Goal: Information Seeking & Learning: Learn about a topic

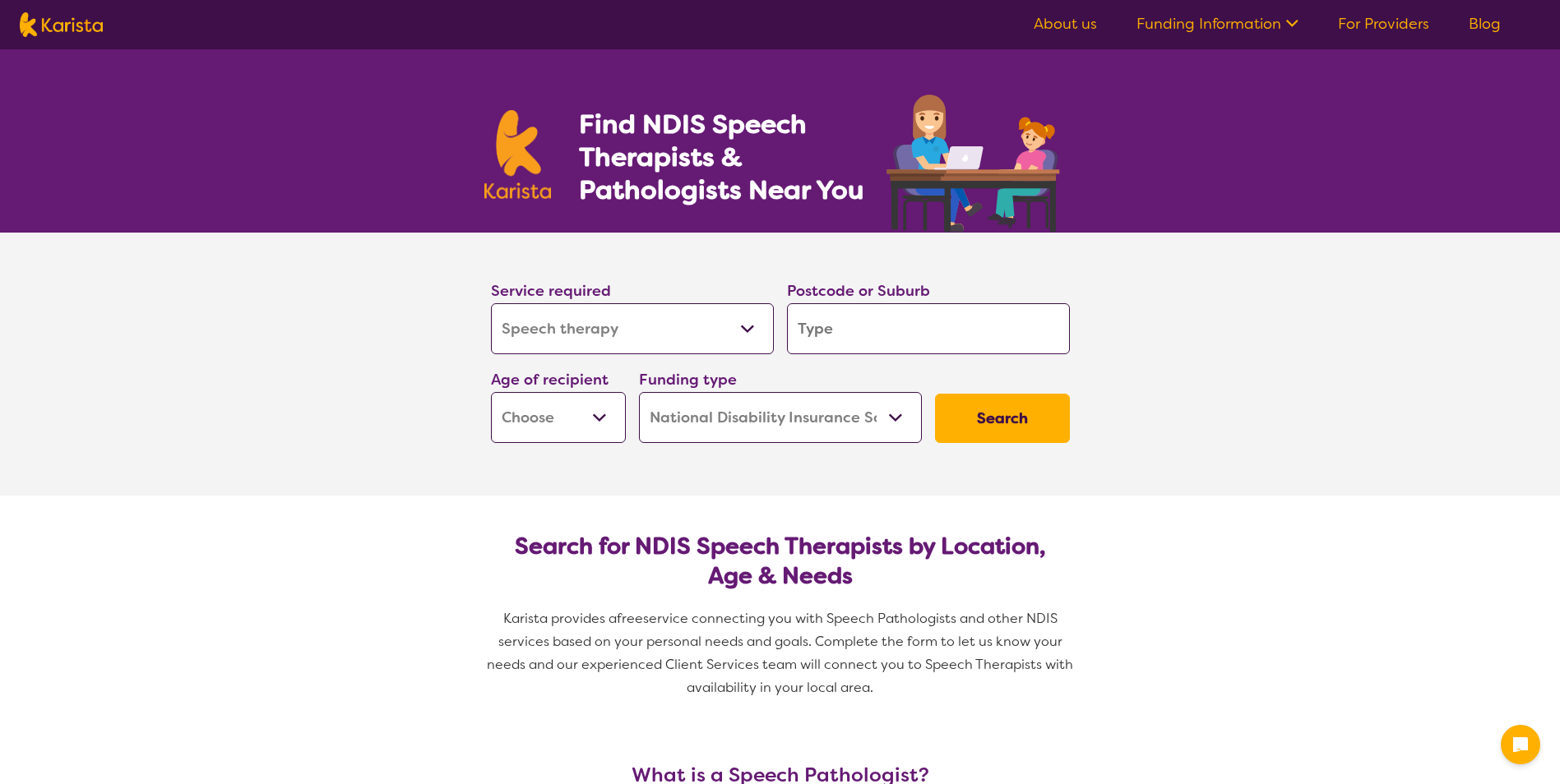
select select "Speech therapy"
select select "NDIS"
select select "Speech therapy"
select select "NDIS"
type input "3"
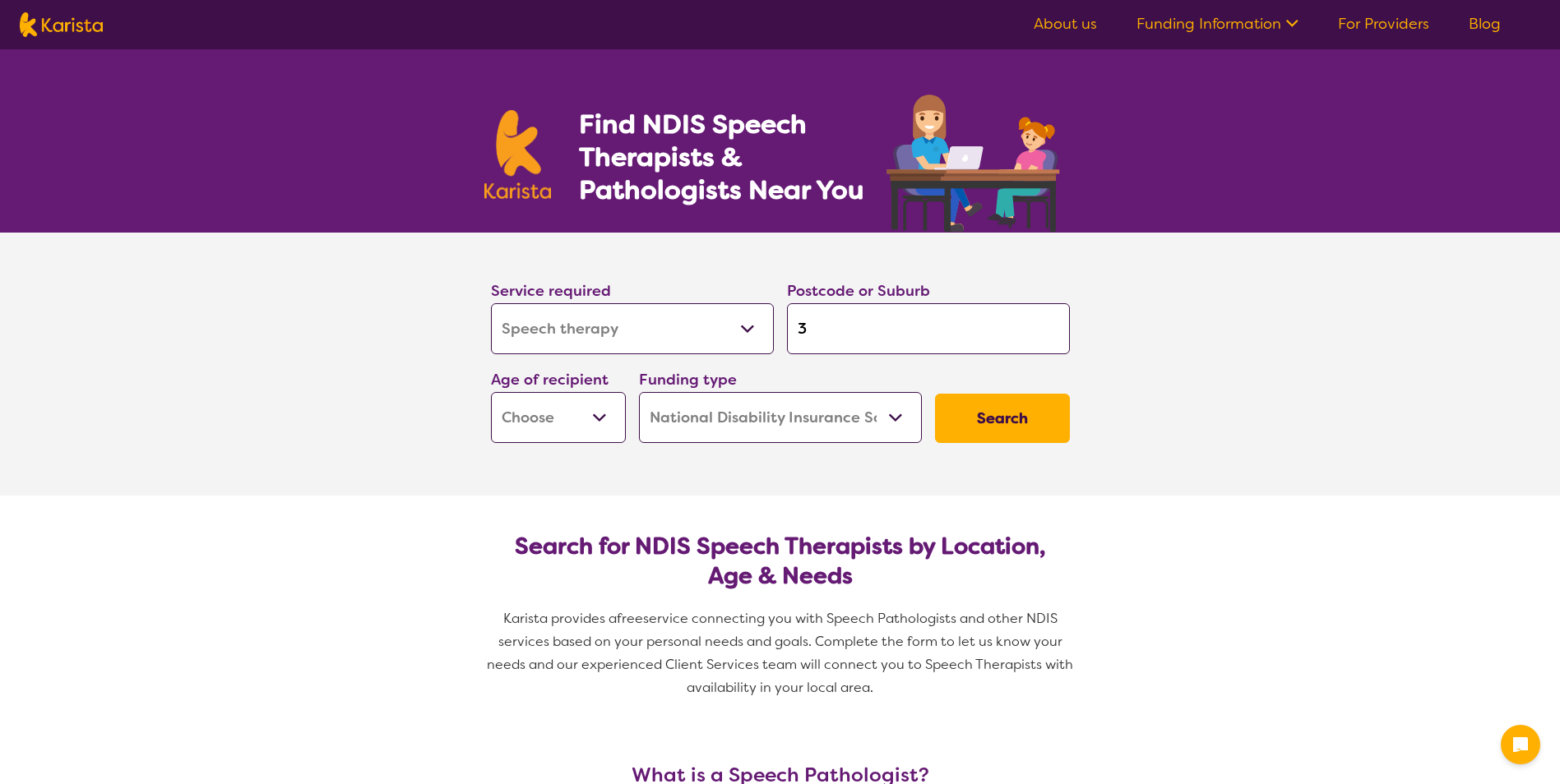
type input "3"
type input "30"
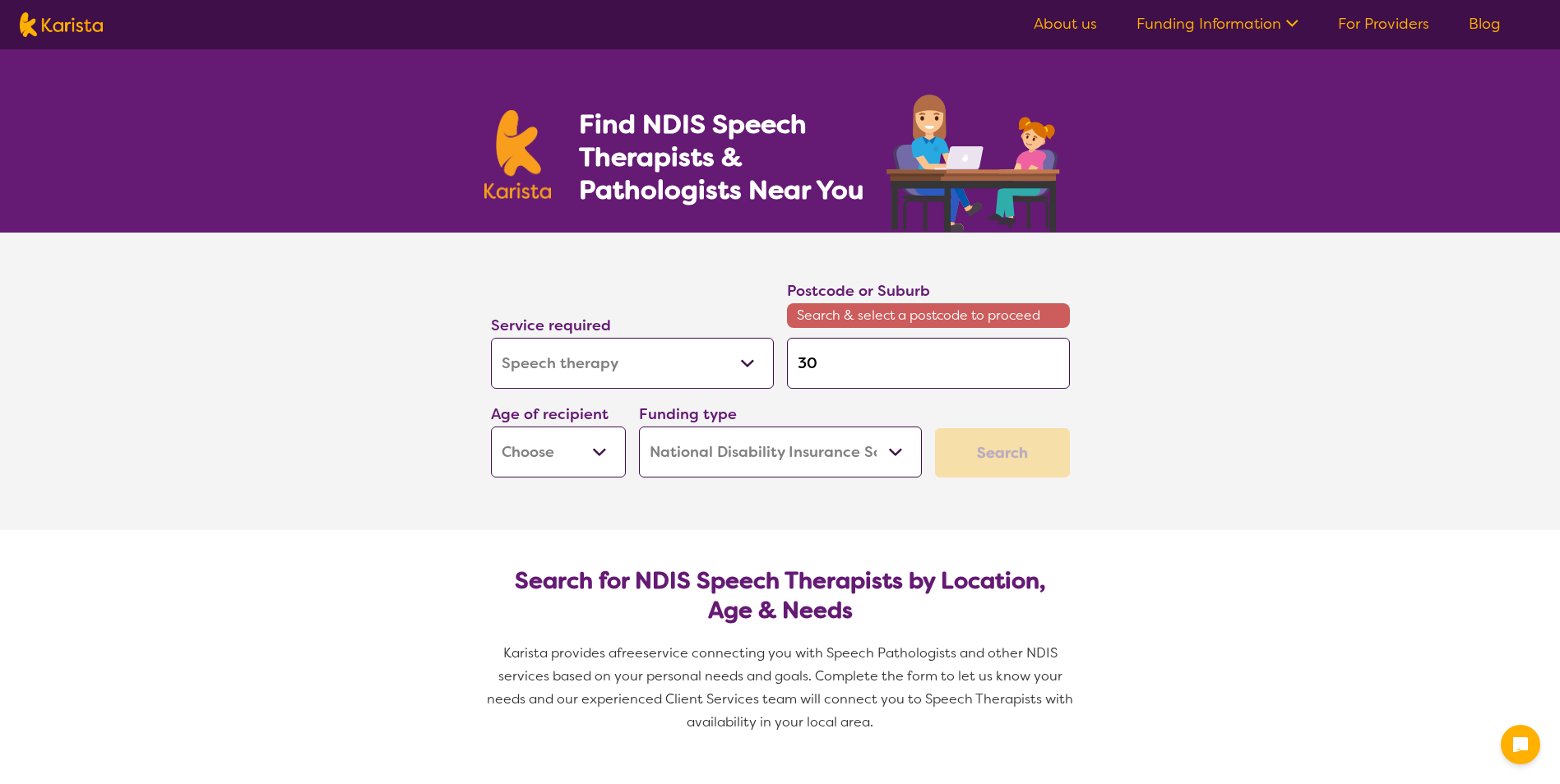
type input "303"
type input "3030"
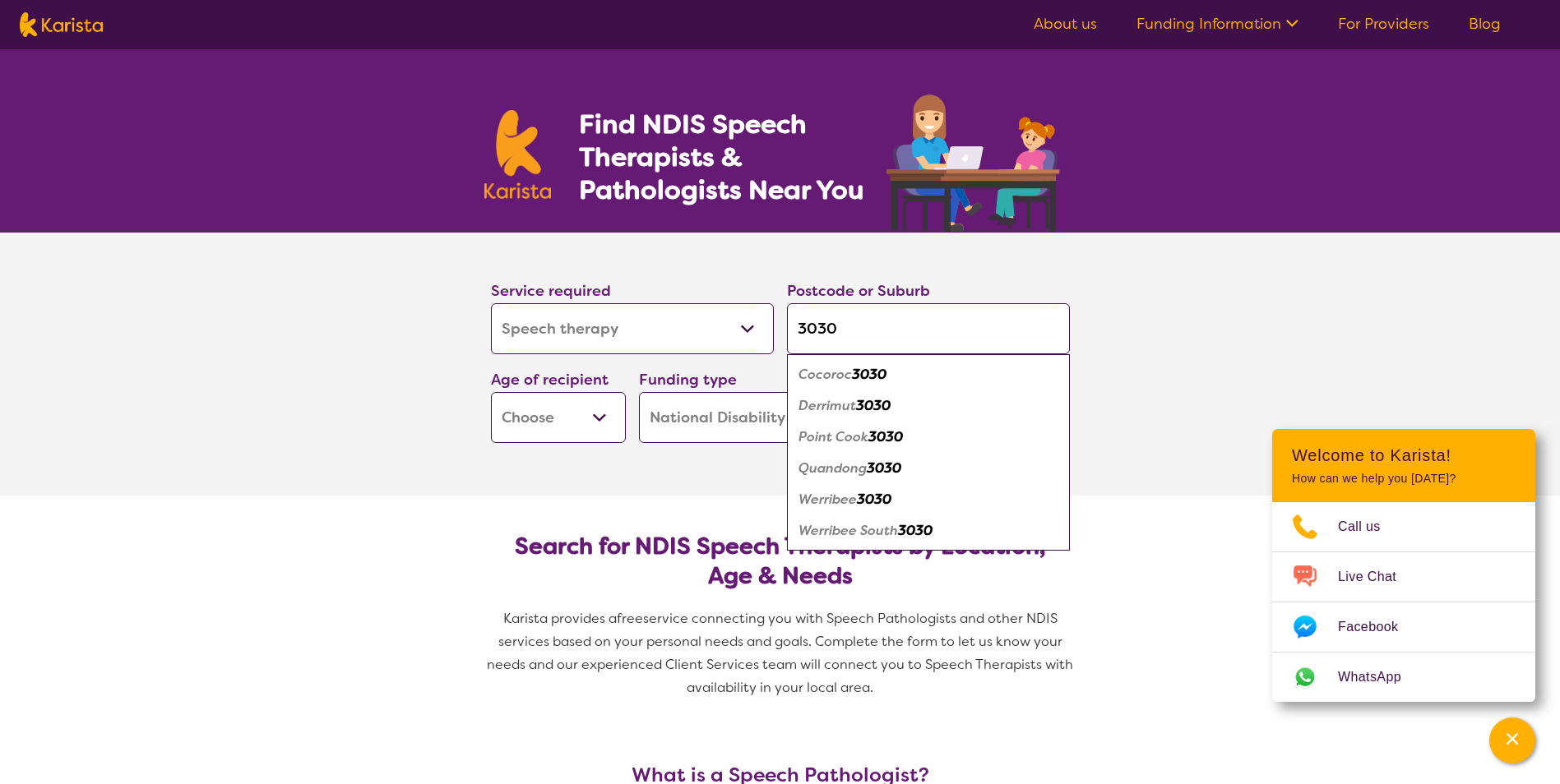
type input "3030"
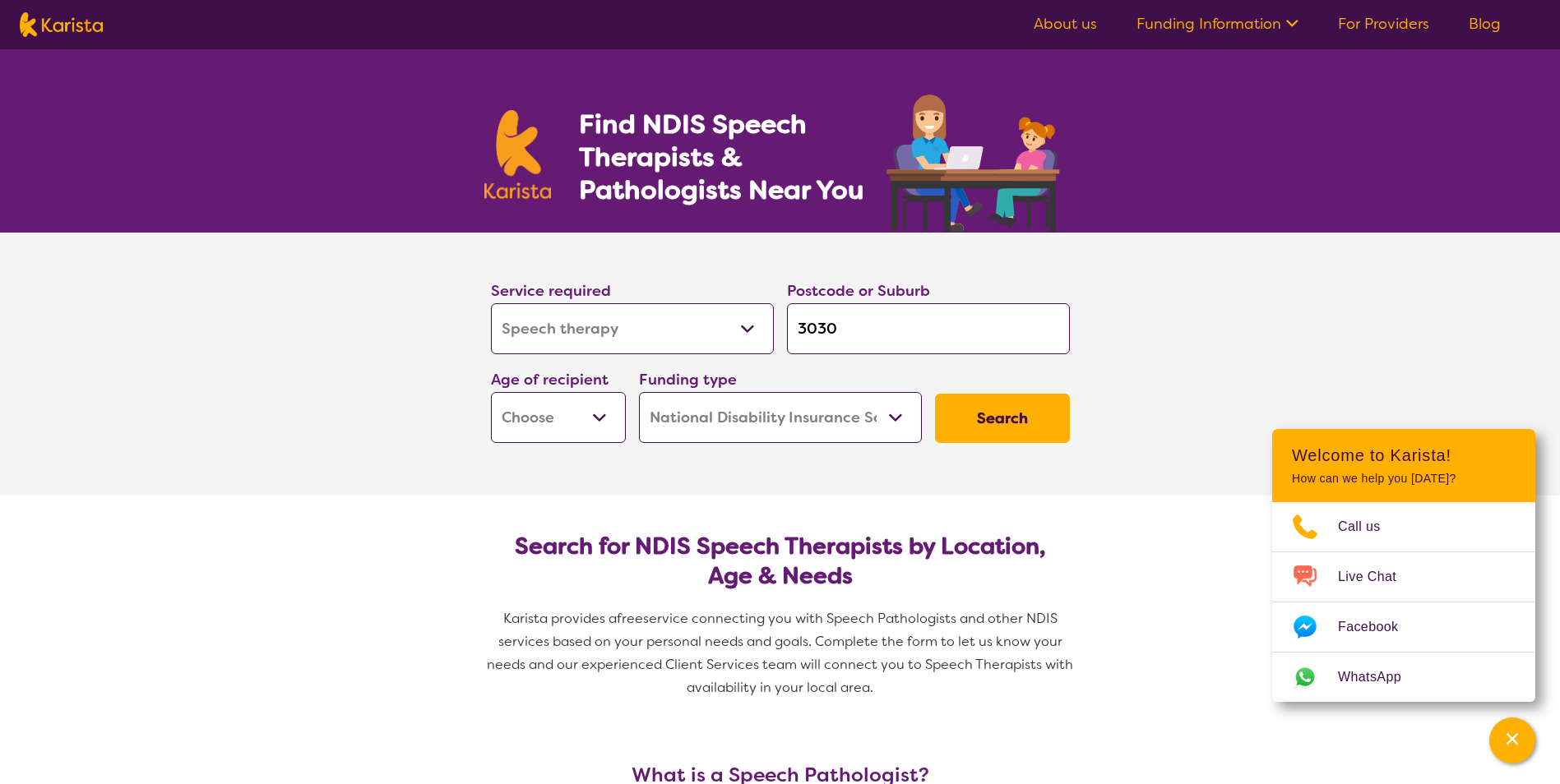
click at [595, 420] on select "Early Childhood - 0 to 9 Child - 10 to 11 Adolescent - 12 to 17 Adult - 18 to 6…" at bounding box center [558, 417] width 135 height 51
select select "CH"
click at [491, 392] on select "Early Childhood - 0 to 9 Child - 10 to 11 Adolescent - 12 to 17 Adult - 18 to 6…" at bounding box center [558, 417] width 135 height 51
select select "CH"
click at [906, 337] on input "3030" at bounding box center [928, 328] width 283 height 51
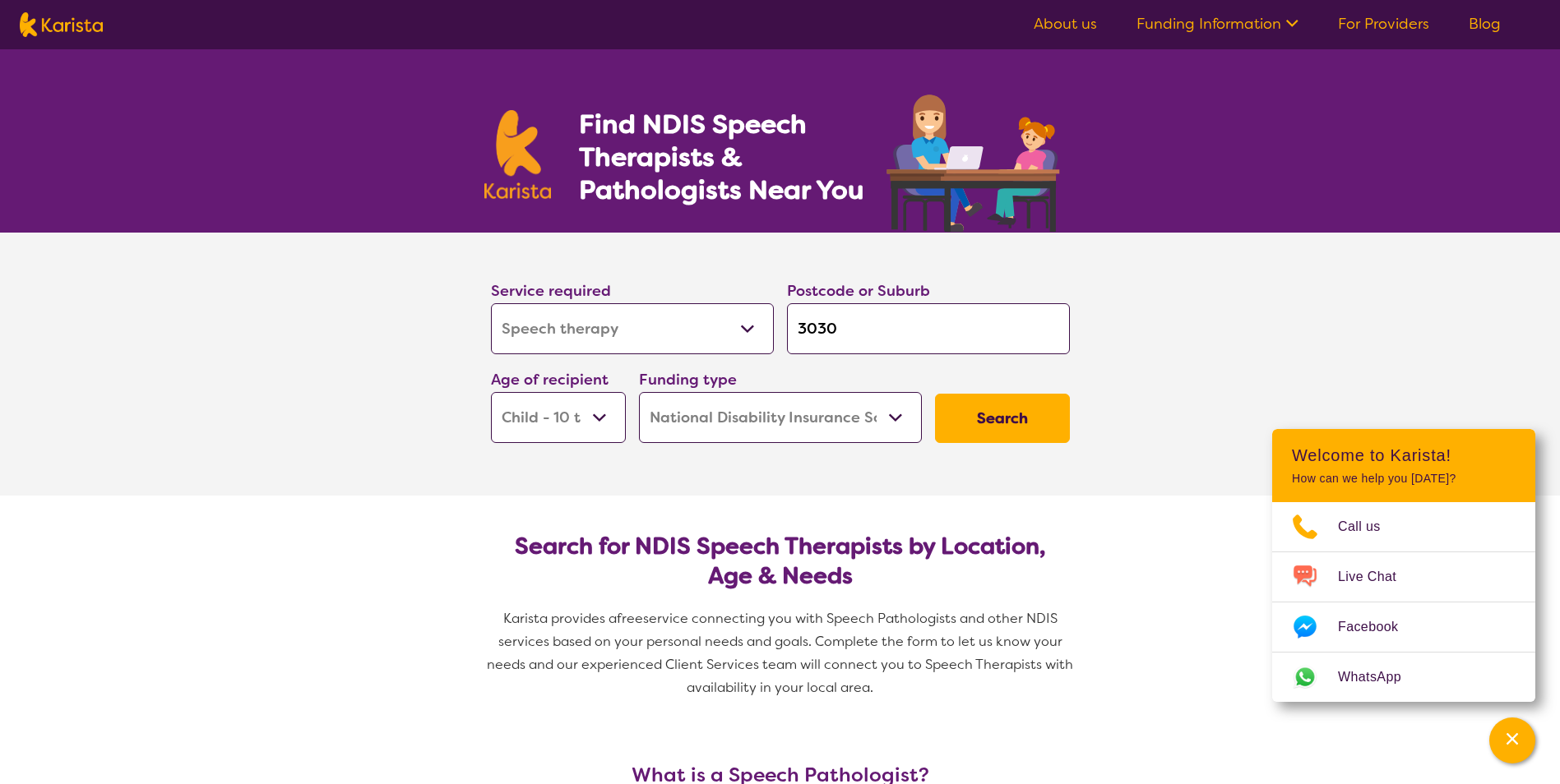
click at [816, 418] on select "Home Care Package (HCP) National Disability Insurance Scheme (NDIS) I don't know" at bounding box center [780, 417] width 283 height 51
click at [639, 392] on select "Home Care Package (HCP) National Disability Insurance Scheme (NDIS) I don't know" at bounding box center [780, 417] width 283 height 51
click at [965, 431] on button "Search" at bounding box center [1002, 418] width 135 height 49
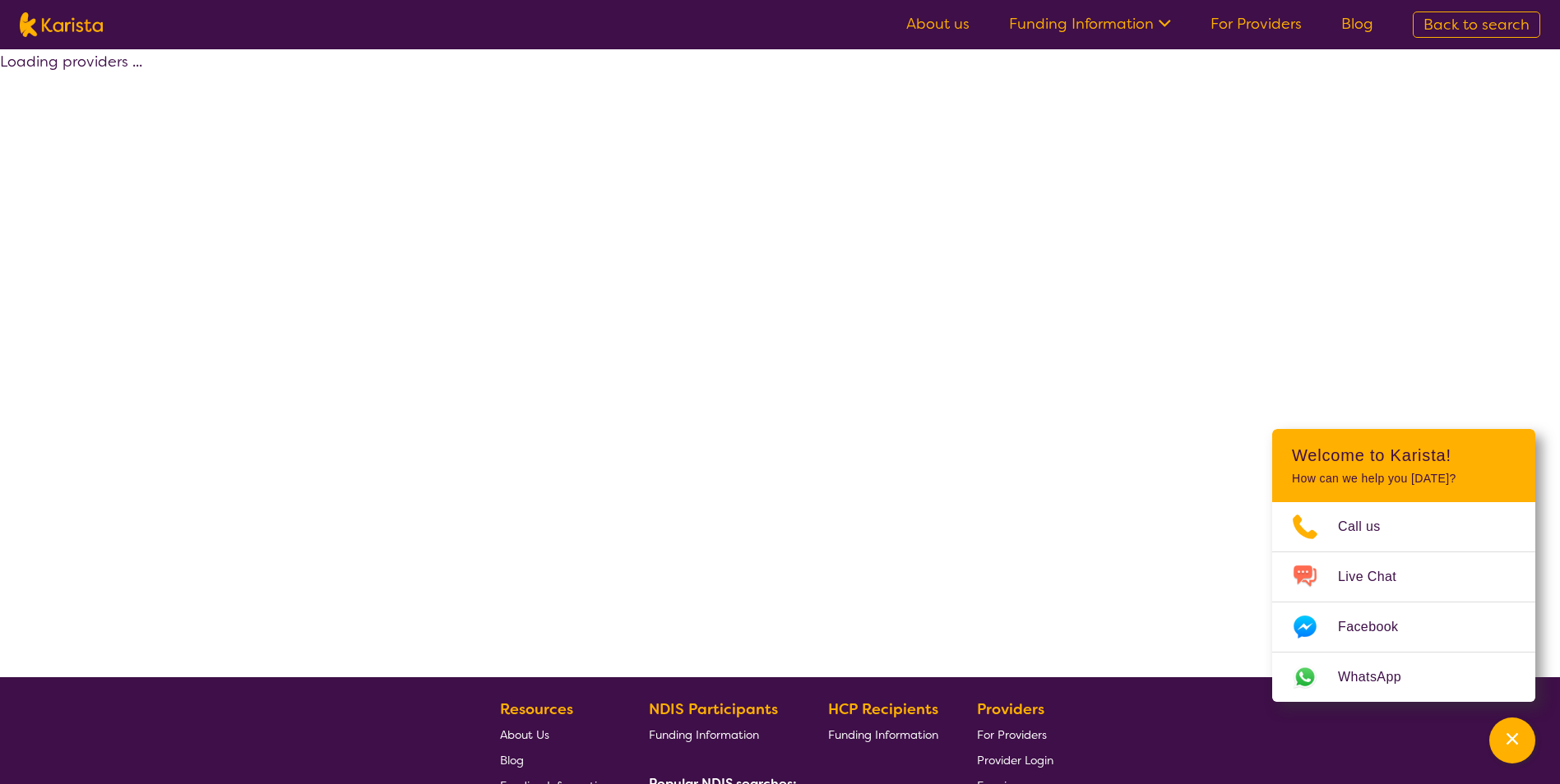
select select "by_score"
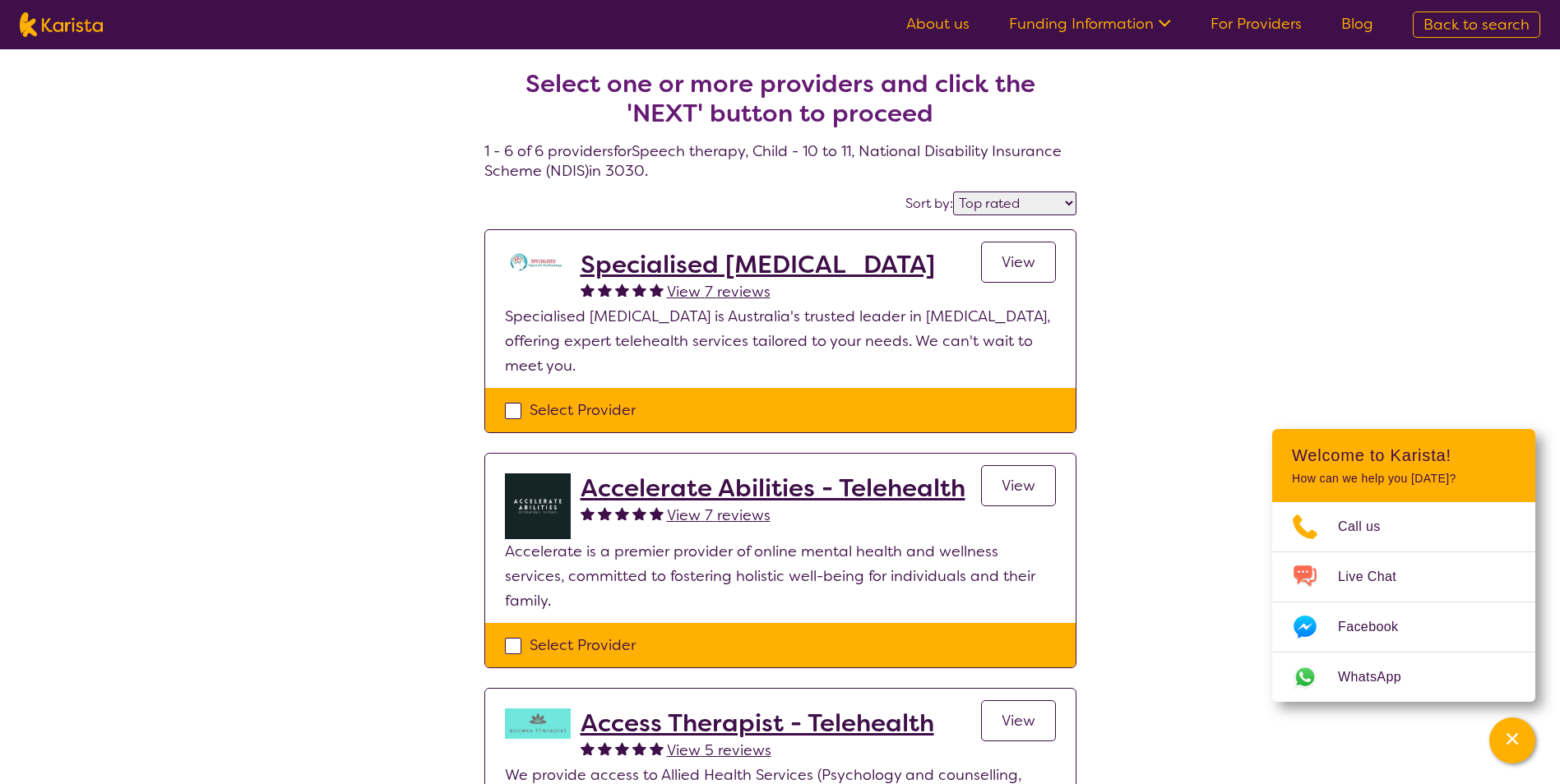
click at [652, 259] on h2 "Specialised [MEDICAL_DATA]" at bounding box center [758, 264] width 355 height 29
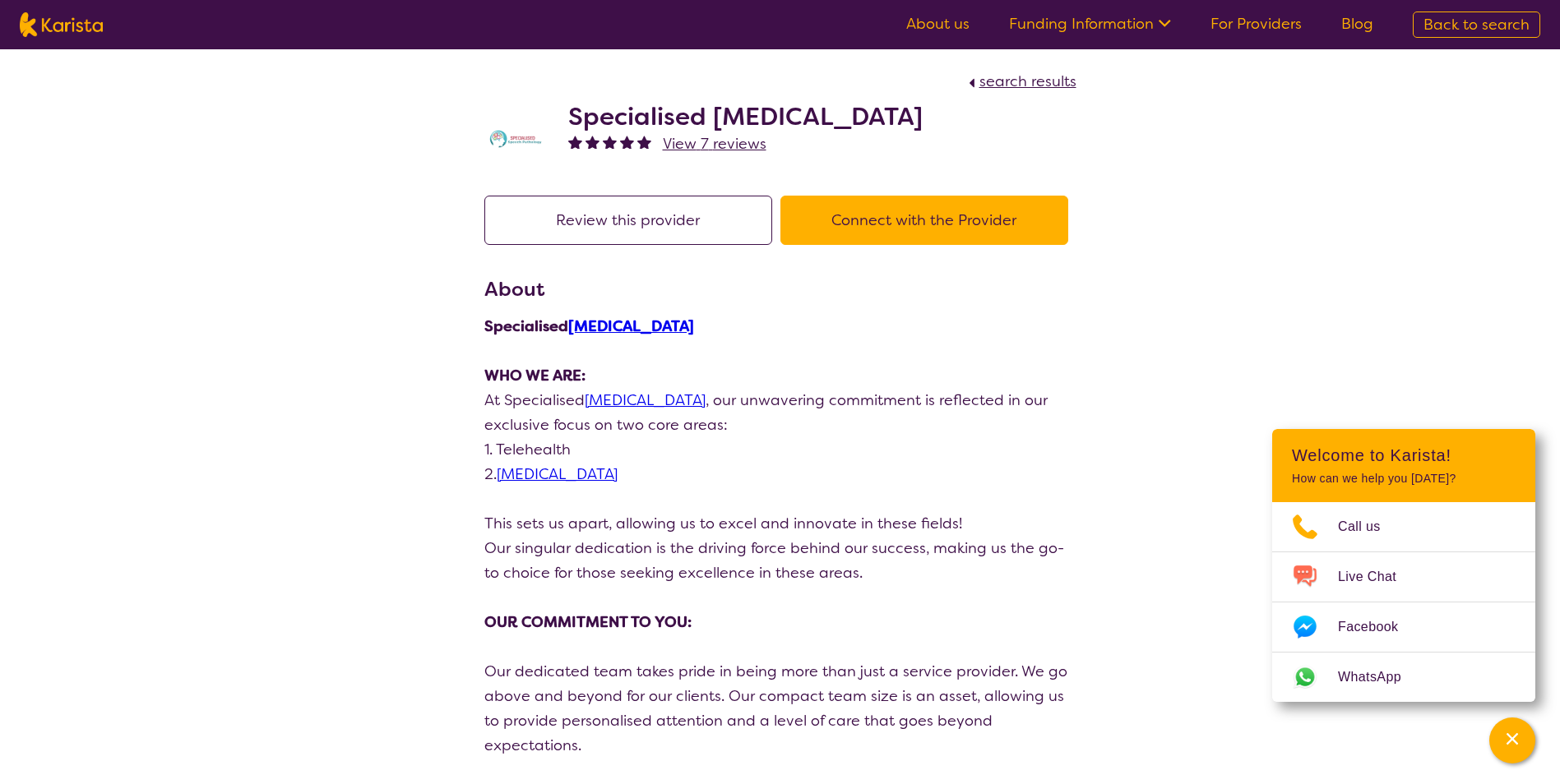
select select "by_score"
